Goal: Transaction & Acquisition: Purchase product/service

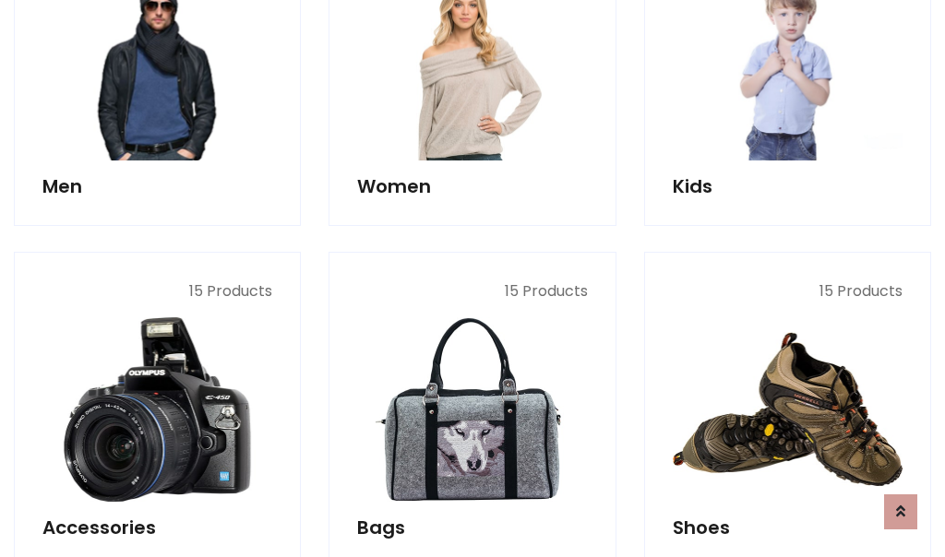
scroll to position [617, 0]
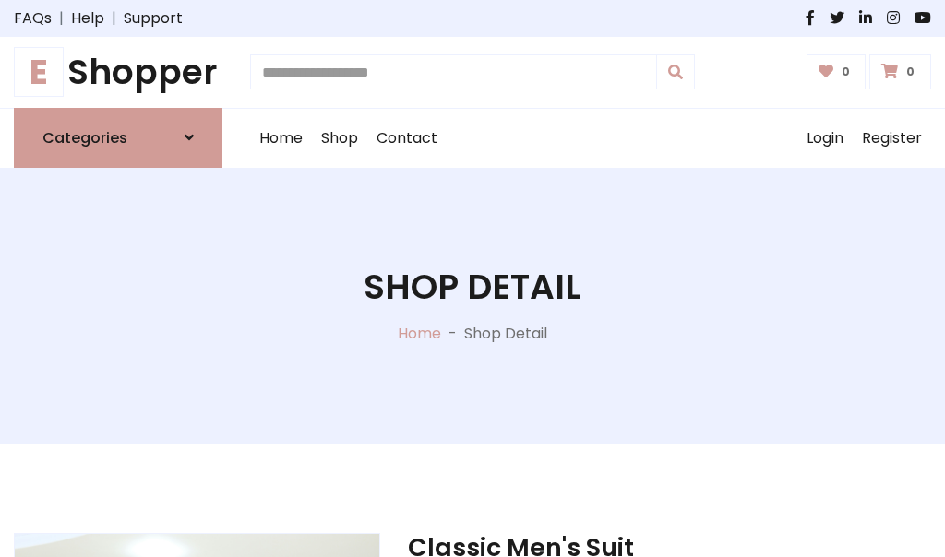
click at [118, 72] on h1 "E Shopper" at bounding box center [118, 73] width 209 height 42
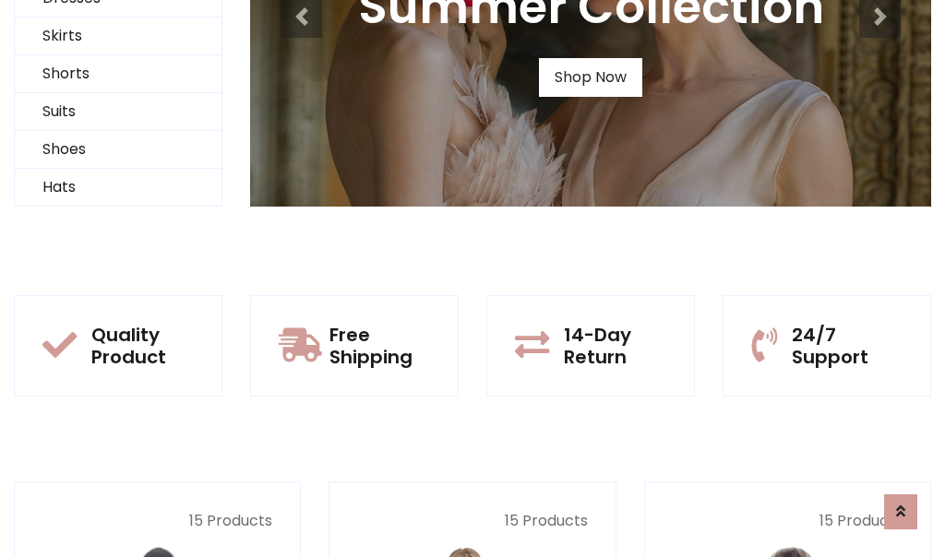
scroll to position [178, 0]
